Goal: Register for event/course

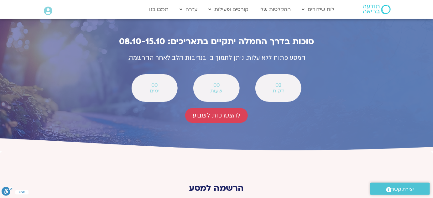
scroll to position [2279, 0]
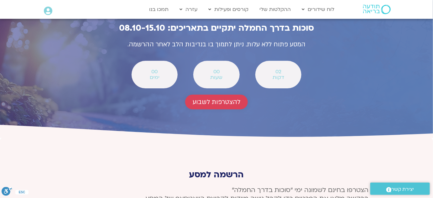
click at [227, 98] on span "להצטרפות לשבוע" at bounding box center [217, 101] width 48 height 7
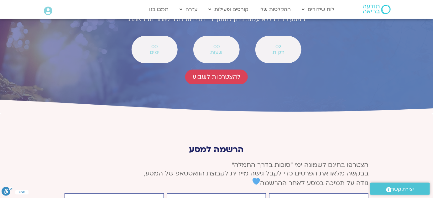
scroll to position [2308, 0]
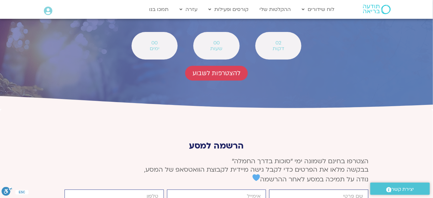
click at [354, 190] on input "firstname" at bounding box center [318, 196] width 99 height 13
type input "[PERSON_NAME]"
drag, startPoint x: 347, startPoint y: 129, endPoint x: 366, endPoint y: 130, distance: 18.5
click at [366, 190] on input "[PERSON_NAME]" at bounding box center [318, 196] width 99 height 13
type input "[PERSON_NAME]"
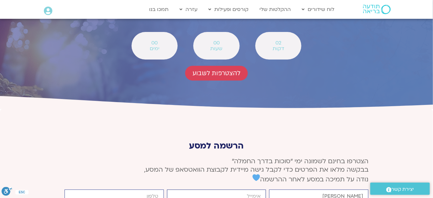
click at [212, 190] on input "email" at bounding box center [216, 196] width 99 height 13
type input "[EMAIL_ADDRESS][DOMAIN_NAME]"
type input "0522223524"
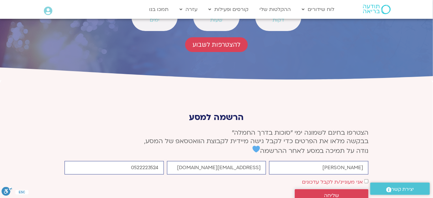
click at [345, 193] on span "שליחה" at bounding box center [331, 196] width 59 height 6
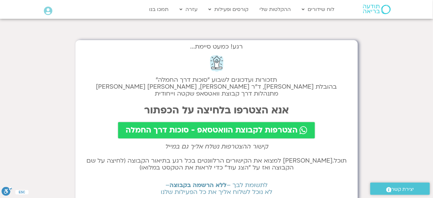
click at [237, 124] on link "הצטרפות לקבוצת הוואטסאפ - סוכות דרך החמלה" at bounding box center [216, 130] width 197 height 16
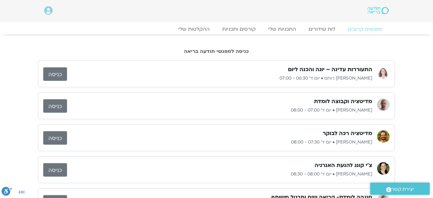
click at [54, 103] on link "כניסה" at bounding box center [55, 105] width 24 height 13
